Goal: Navigation & Orientation: Find specific page/section

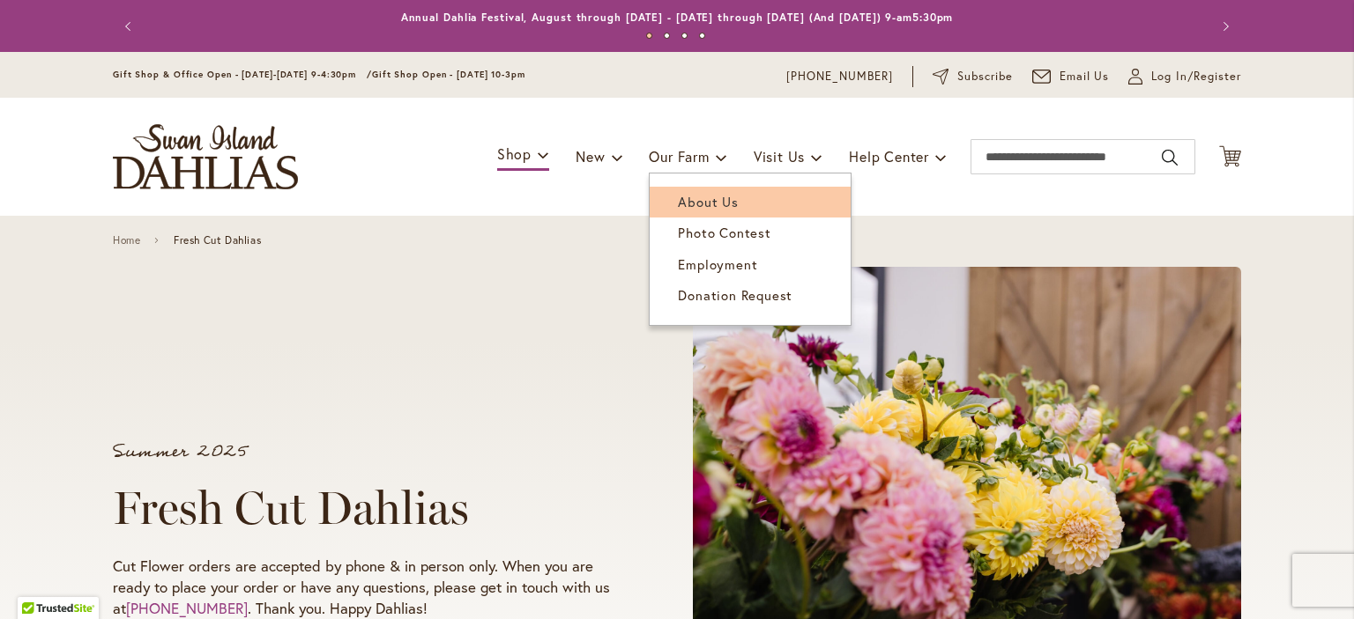
click at [685, 204] on span "About Us" at bounding box center [708, 202] width 60 height 18
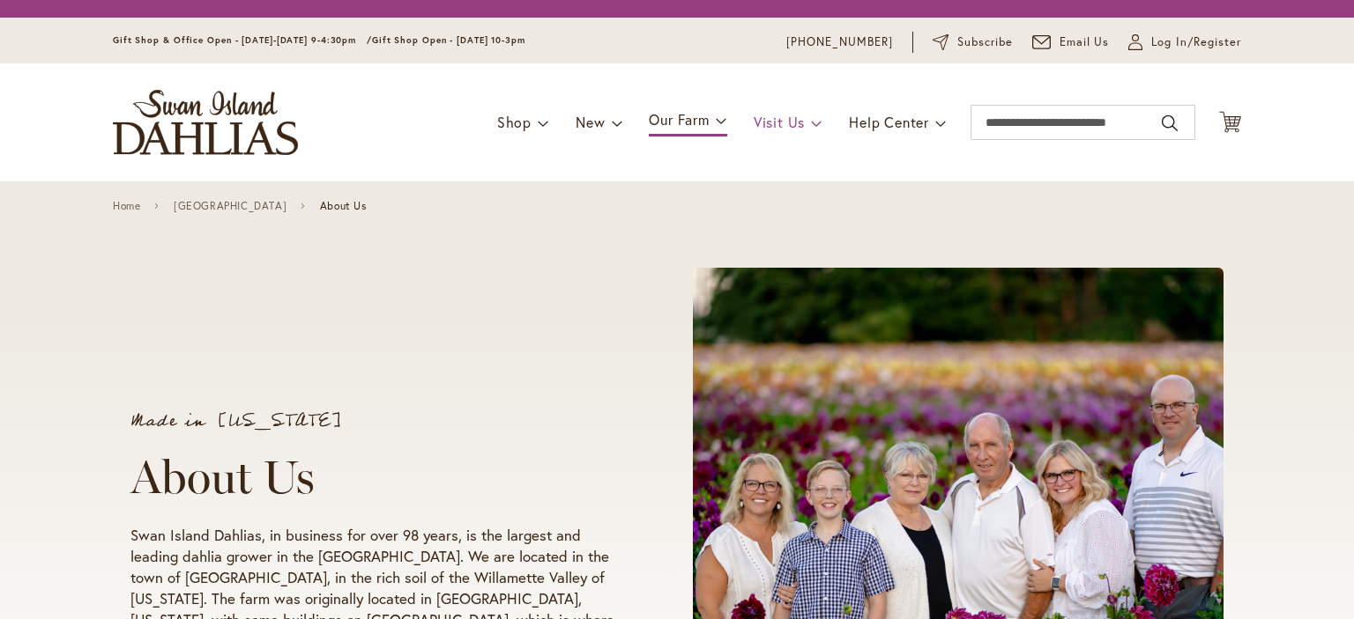
click at [785, 119] on span "Visit Us" at bounding box center [778, 122] width 51 height 19
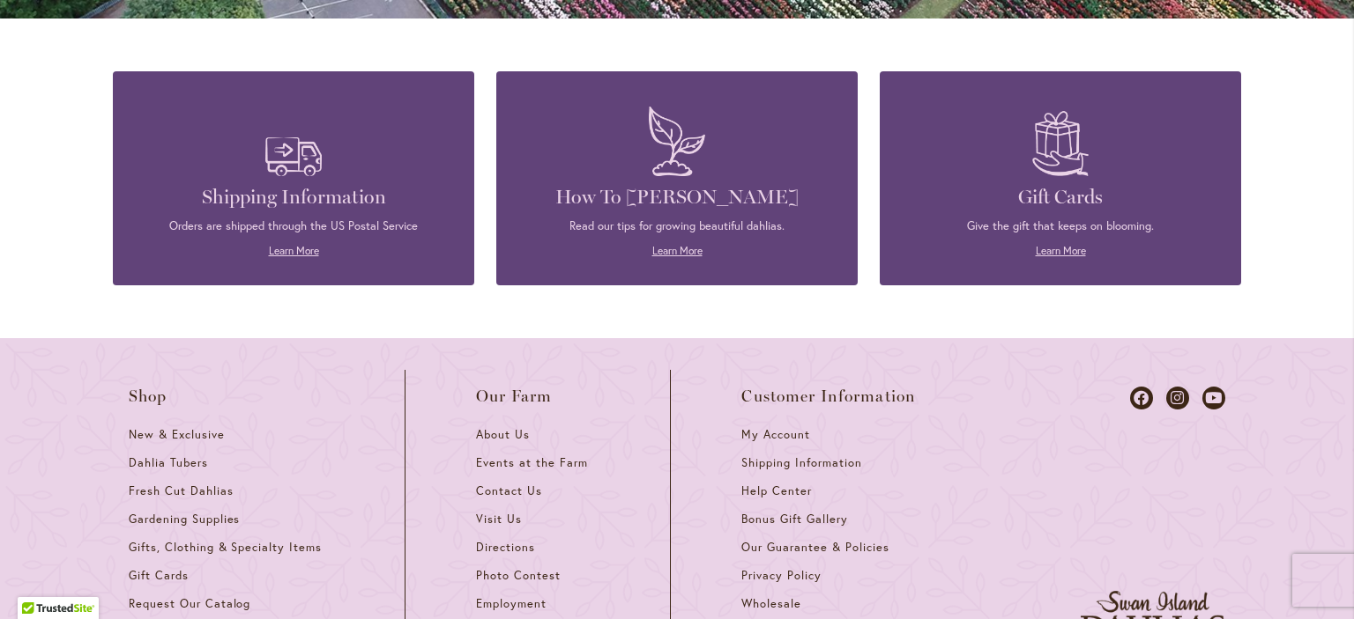
scroll to position [1708, 0]
